Goal: Information Seeking & Learning: Learn about a topic

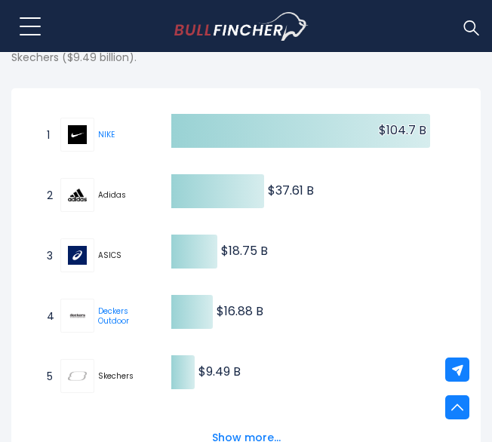
scroll to position [339, 0]
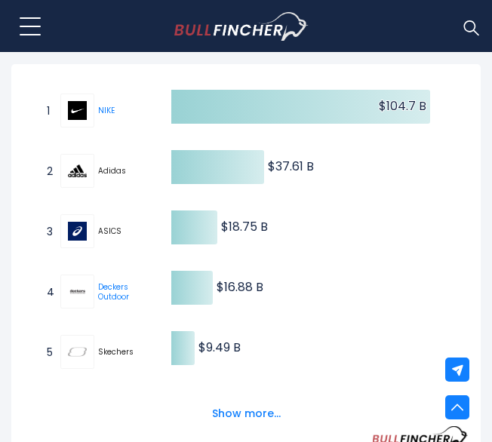
click at [219, 413] on button "Show more..." at bounding box center [246, 413] width 87 height 25
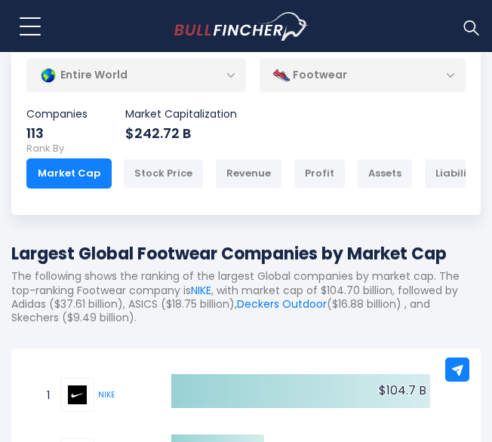
scroll to position [104, 0]
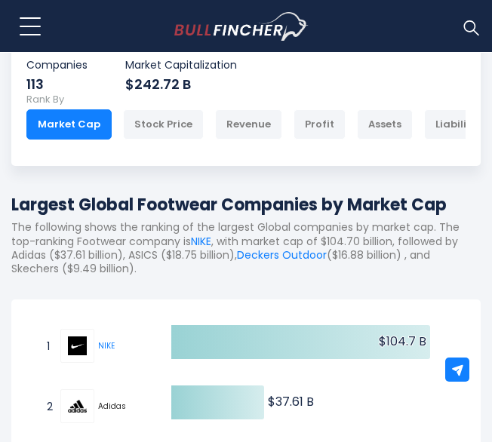
click at [466, 32] on img at bounding box center [471, 27] width 20 height 20
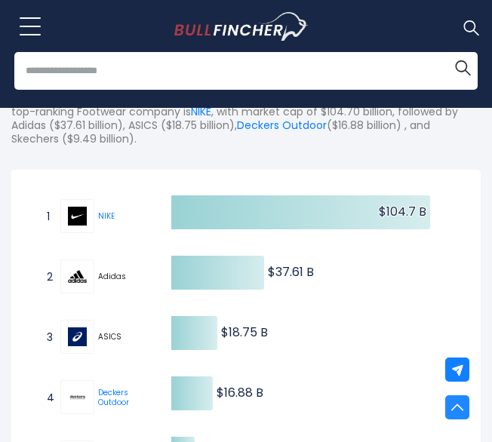
scroll to position [222, 0]
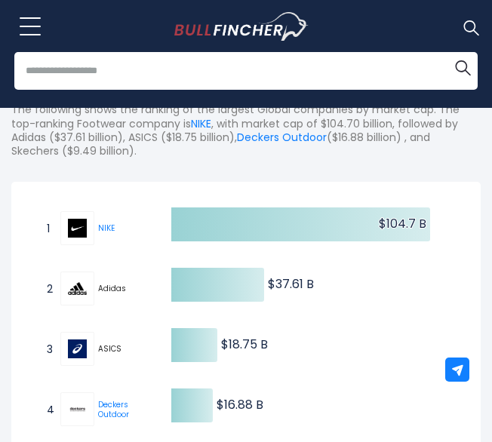
click at [431, 152] on p "The following shows the ranking of the largest Global companies by market cap. …" at bounding box center [245, 130] width 469 height 55
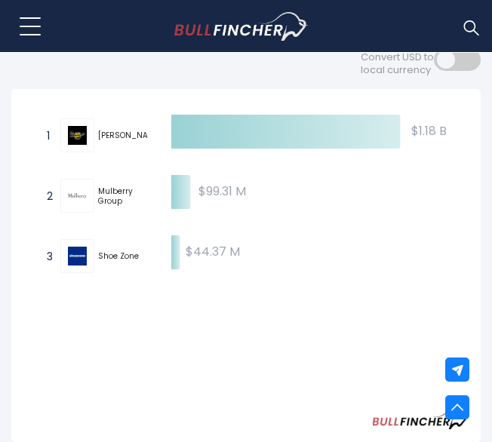
scroll to position [333, 0]
